Goal: Navigation & Orientation: Find specific page/section

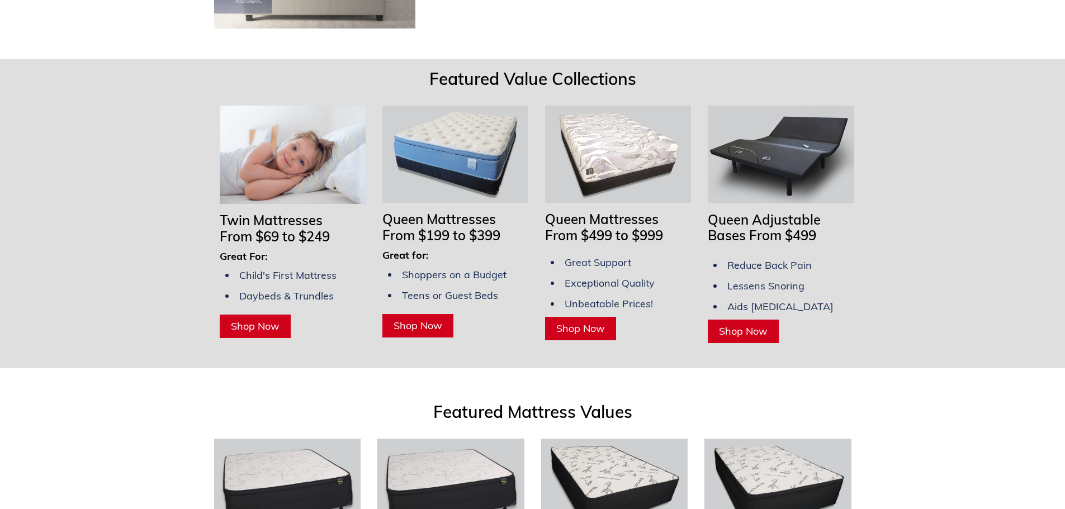
scroll to position [839, 0]
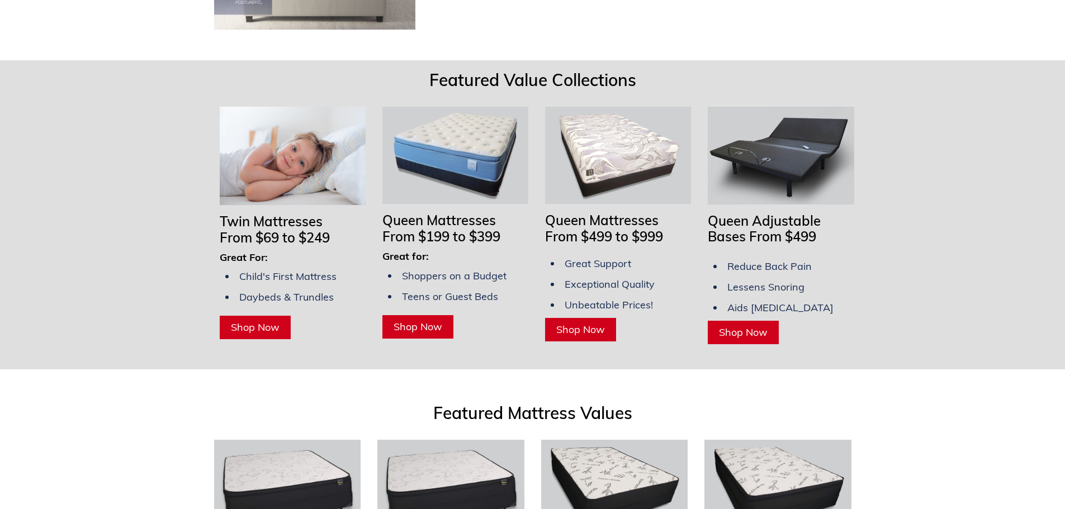
click at [302, 125] on img at bounding box center [293, 156] width 146 height 98
click at [435, 119] on img at bounding box center [455, 155] width 146 height 97
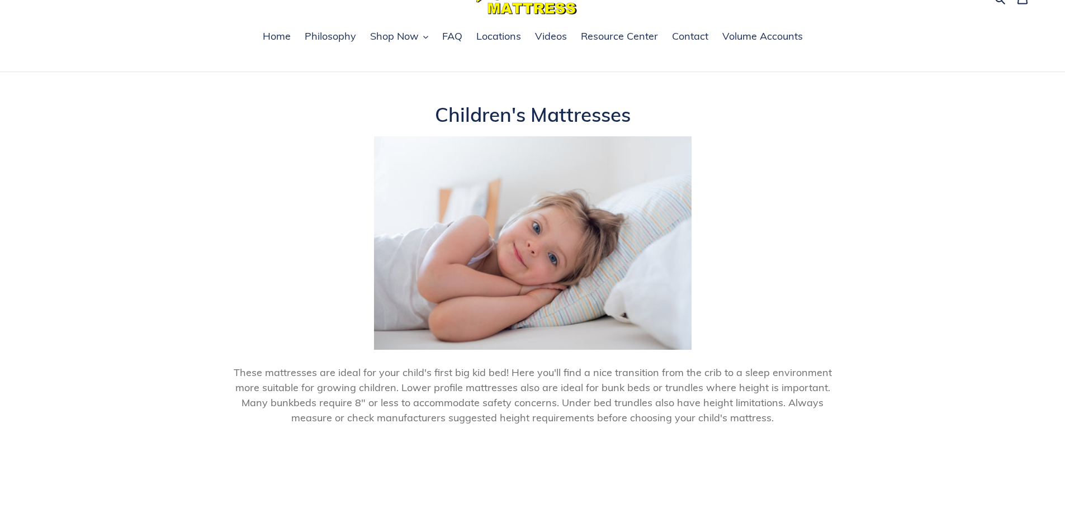
scroll to position [335, 0]
